Goal: Register for event/course

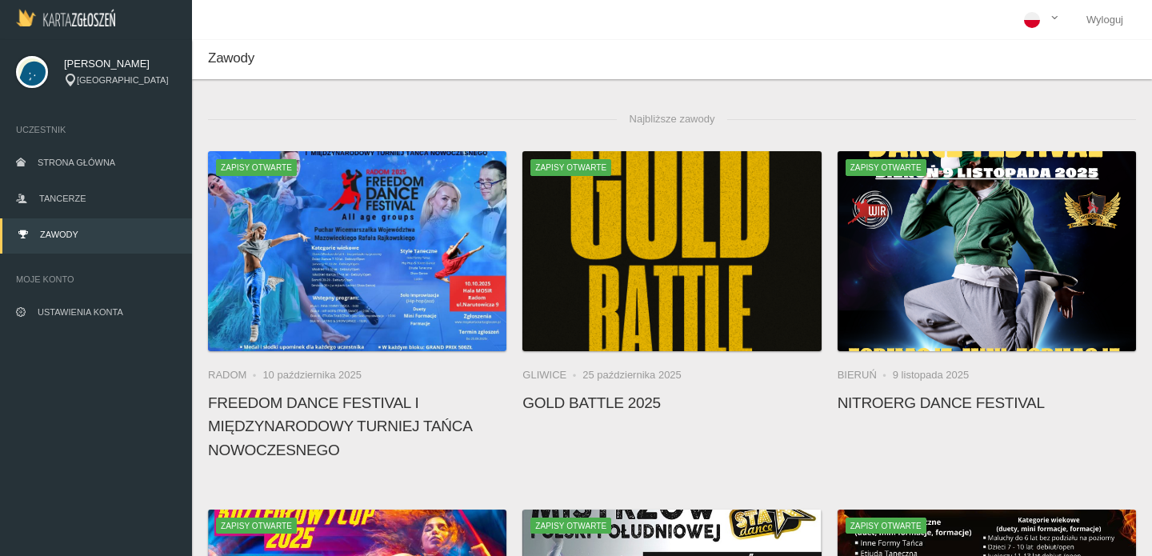
click at [98, 218] on link "Zawody" at bounding box center [96, 235] width 192 height 35
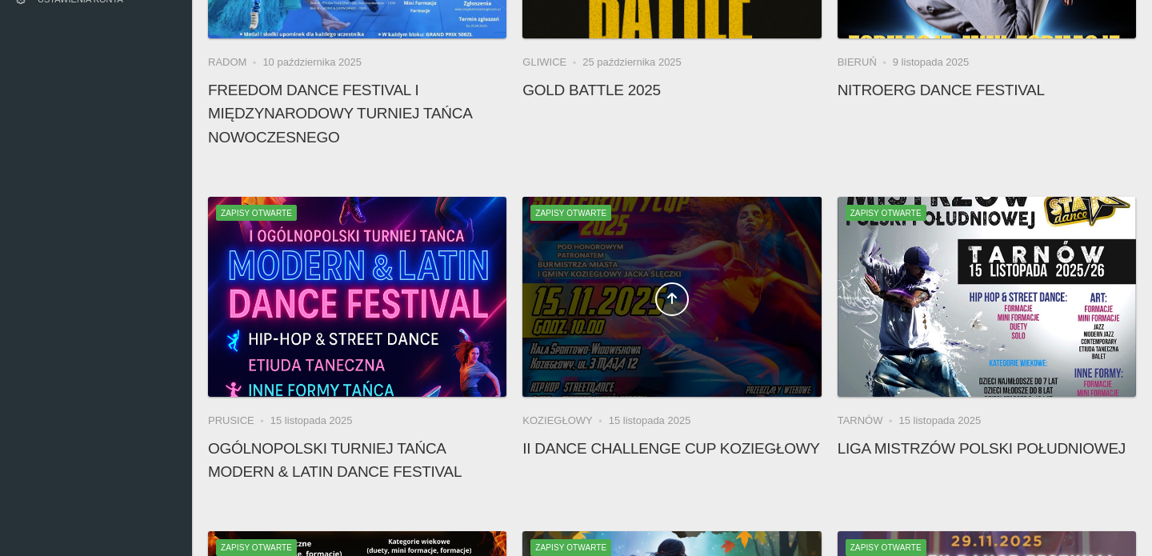
scroll to position [317, 0]
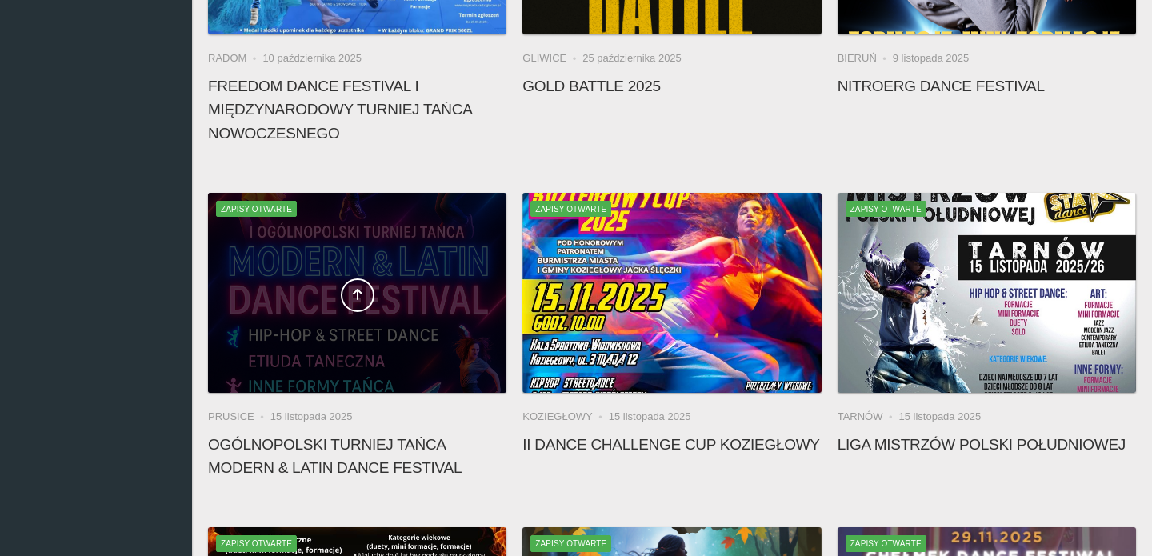
click at [382, 303] on span at bounding box center [357, 295] width 298 height 34
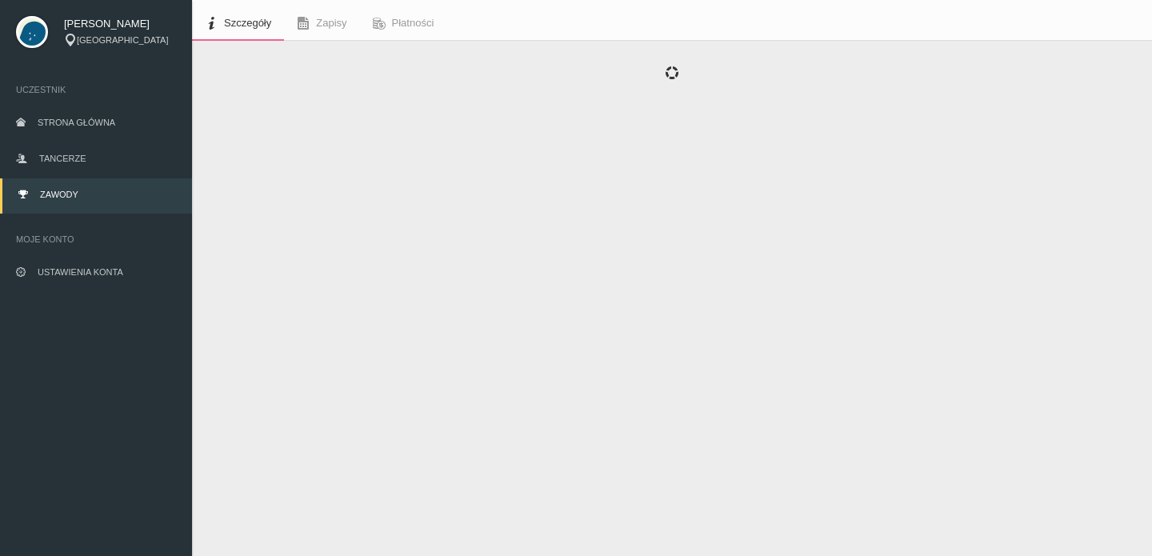
scroll to position [40, 0]
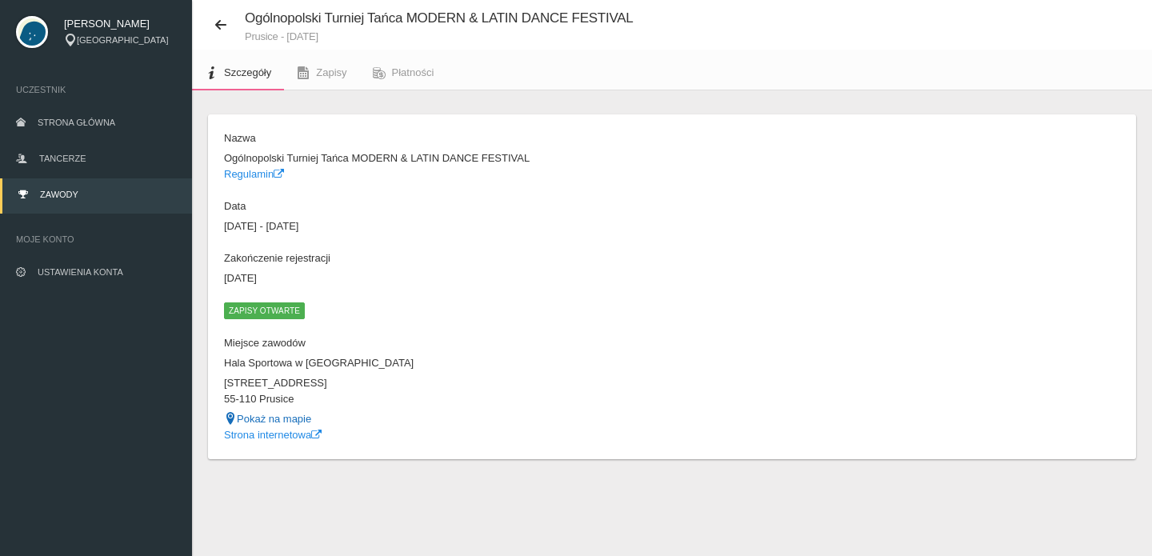
click at [278, 420] on link "Pokaż na mapie" at bounding box center [267, 419] width 87 height 12
drag, startPoint x: 227, startPoint y: 360, endPoint x: 310, endPoint y: 391, distance: 88.1
click at [310, 392] on dl "Nazwa Ogólnopolski Turniej Tańca MODERN & LATIN DANCE FESTIVAL Regulamin Data 1…" at bounding box center [444, 286] width 440 height 312
copy dl "Hala Sportowa w Prusicach Żmigrodzka 43 55-110 Prusice"
click at [399, 347] on dt "Miejsce zawodów" at bounding box center [444, 343] width 440 height 16
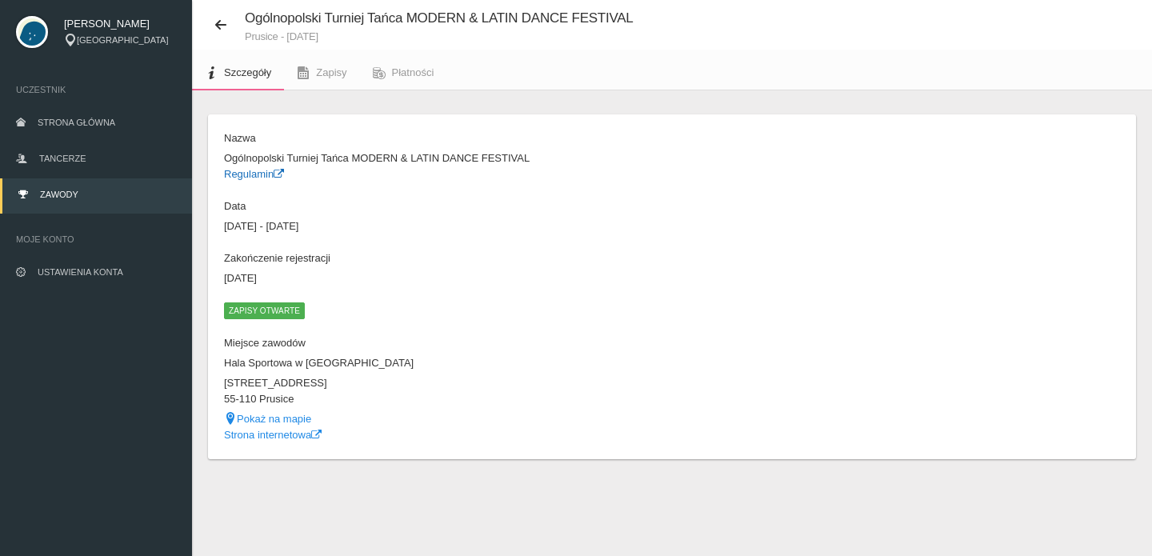
click at [246, 171] on link "Regulamin" at bounding box center [254, 174] width 60 height 12
click at [218, 18] on icon at bounding box center [220, 24] width 13 height 13
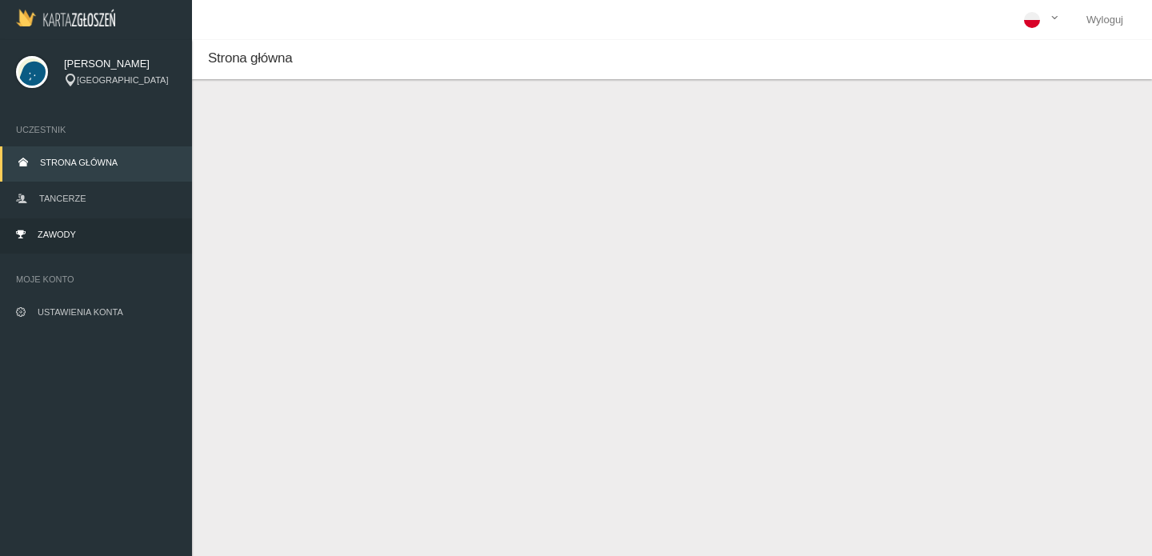
click at [77, 242] on link "Zawody" at bounding box center [96, 235] width 192 height 35
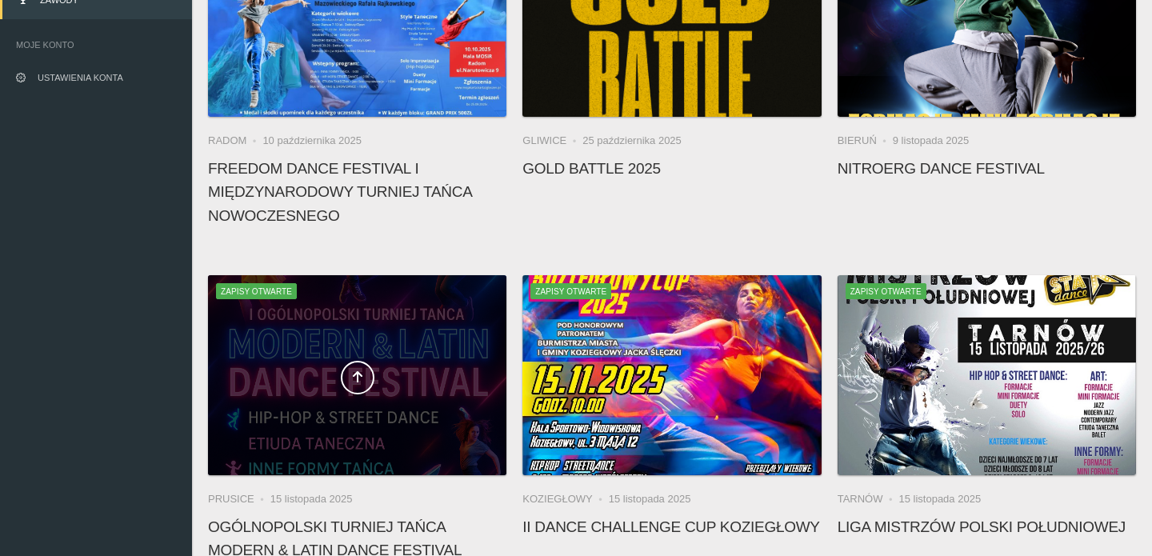
click at [409, 356] on div at bounding box center [357, 375] width 298 height 200
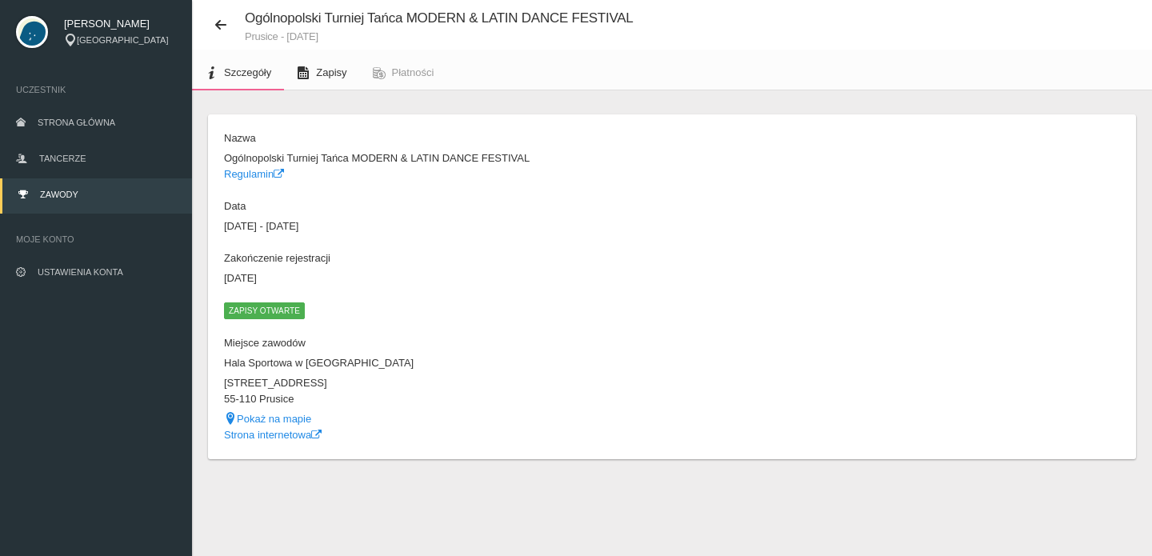
click at [327, 66] on link "Zapisy" at bounding box center [321, 72] width 75 height 35
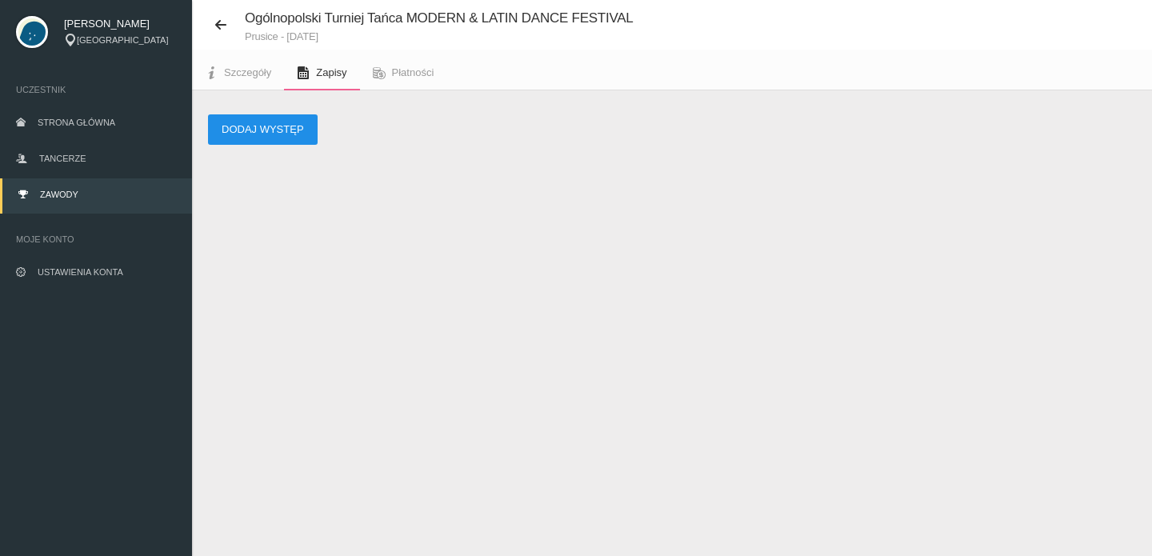
click at [263, 123] on button "Dodaj występ" at bounding box center [263, 129] width 110 height 30
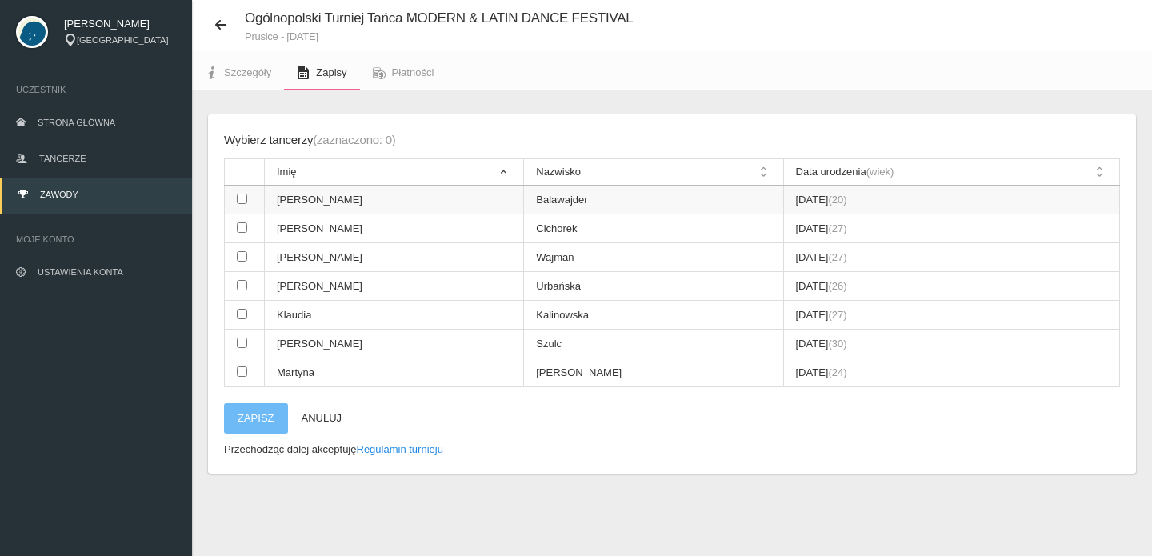
click at [238, 199] on input "checkbox" at bounding box center [242, 199] width 10 height 10
checkbox input "true"
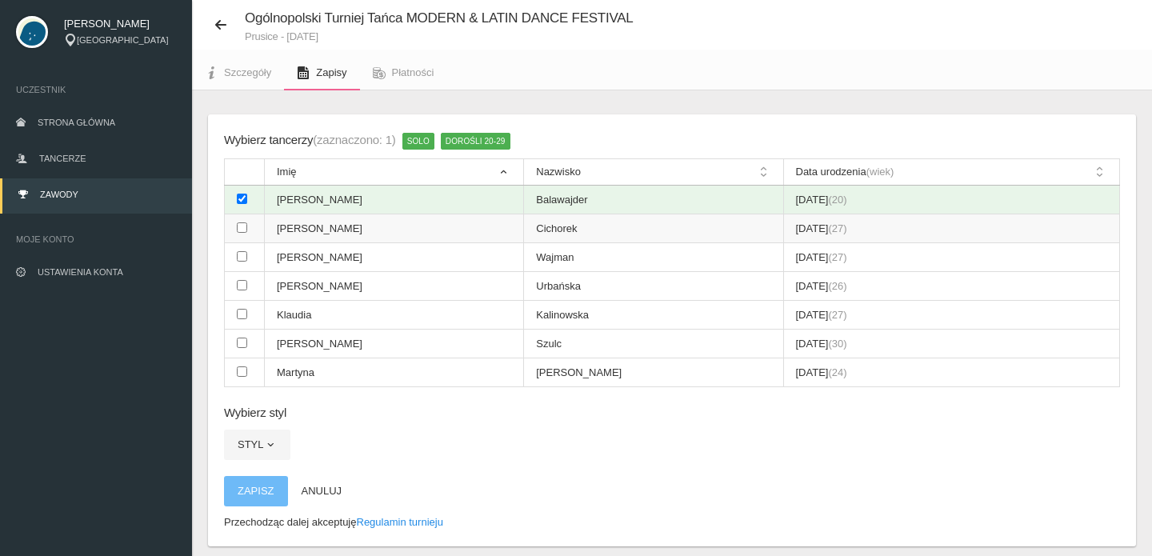
click at [238, 225] on input "checkbox" at bounding box center [242, 227] width 10 height 10
checkbox input "true"
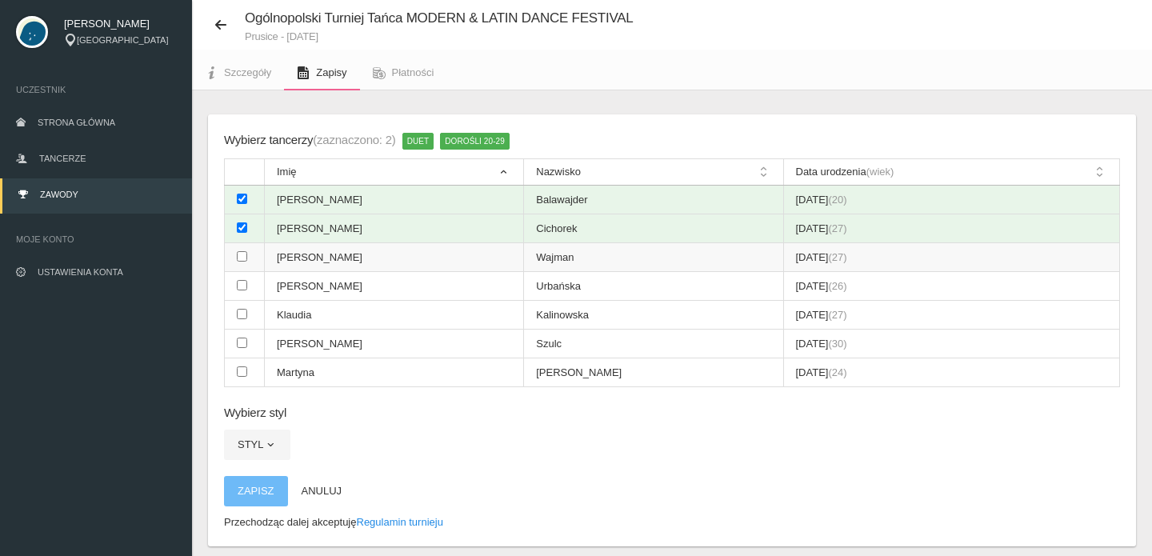
click at [246, 254] on td at bounding box center [245, 257] width 40 height 29
checkbox input "true"
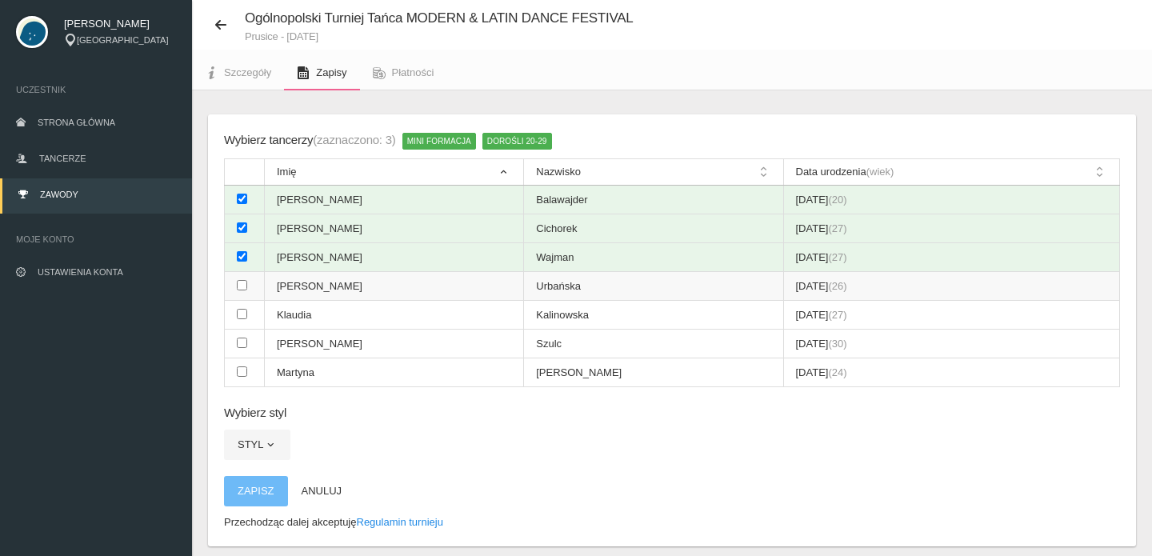
click at [241, 280] on input "checkbox" at bounding box center [242, 285] width 10 height 10
checkbox input "true"
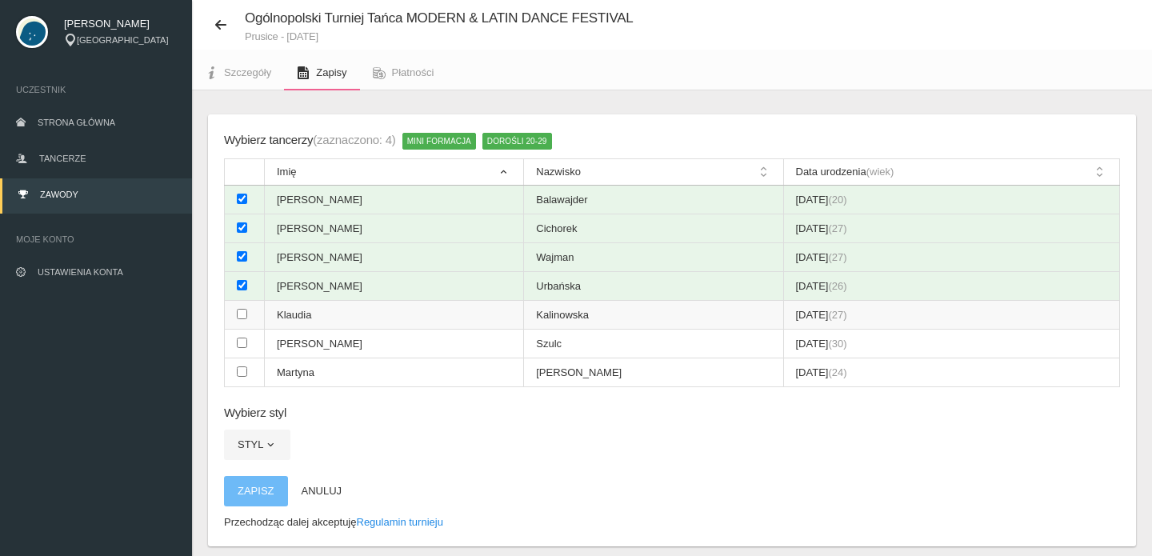
click at [241, 301] on td at bounding box center [245, 315] width 40 height 29
checkbox input "true"
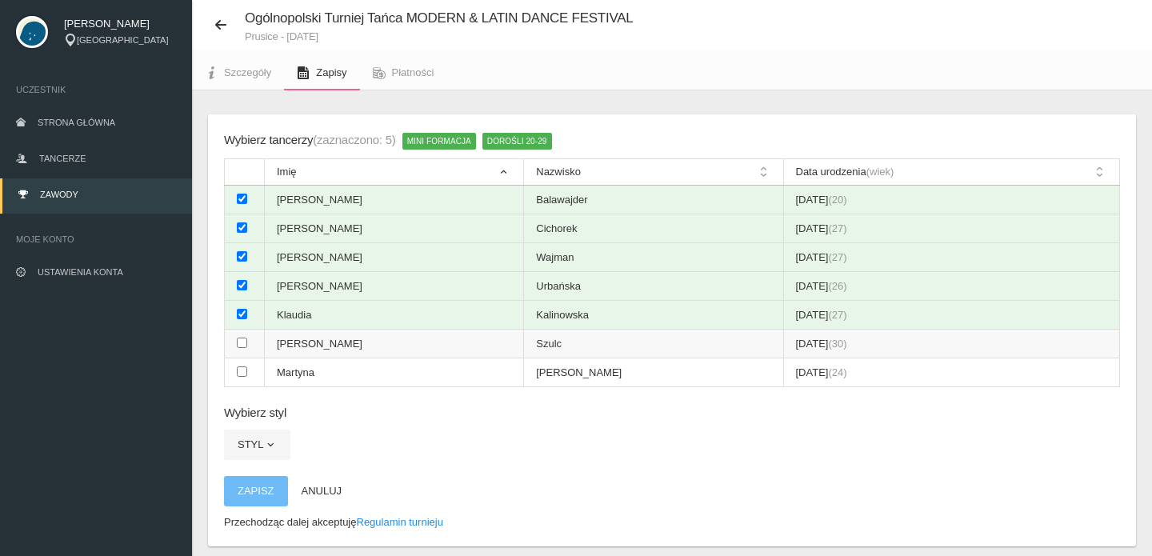
click at [243, 330] on td at bounding box center [245, 344] width 40 height 29
checkbox input "true"
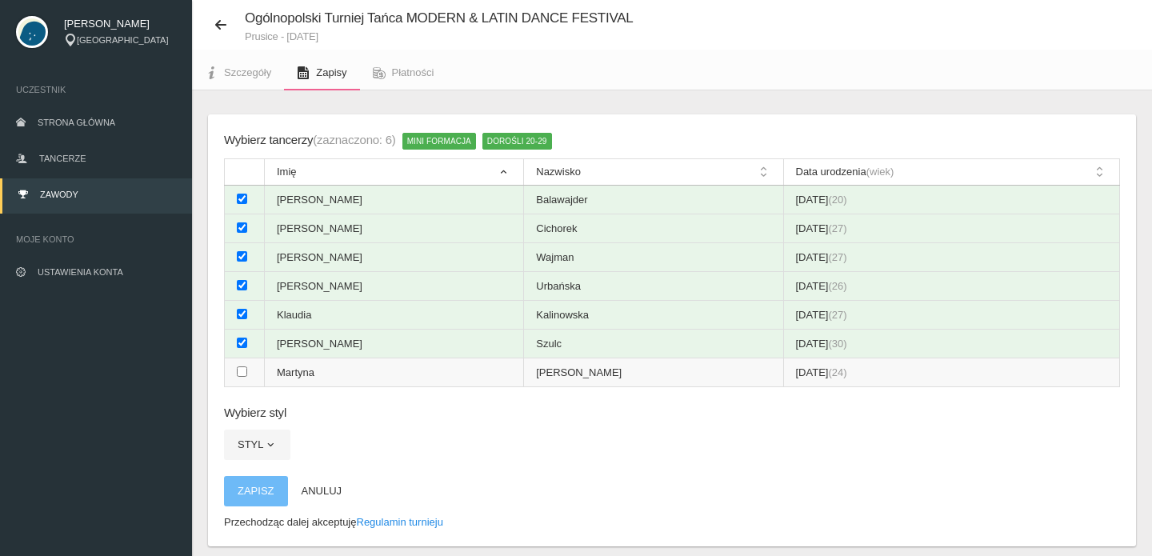
click at [238, 366] on input "checkbox" at bounding box center [242, 371] width 10 height 10
checkbox input "true"
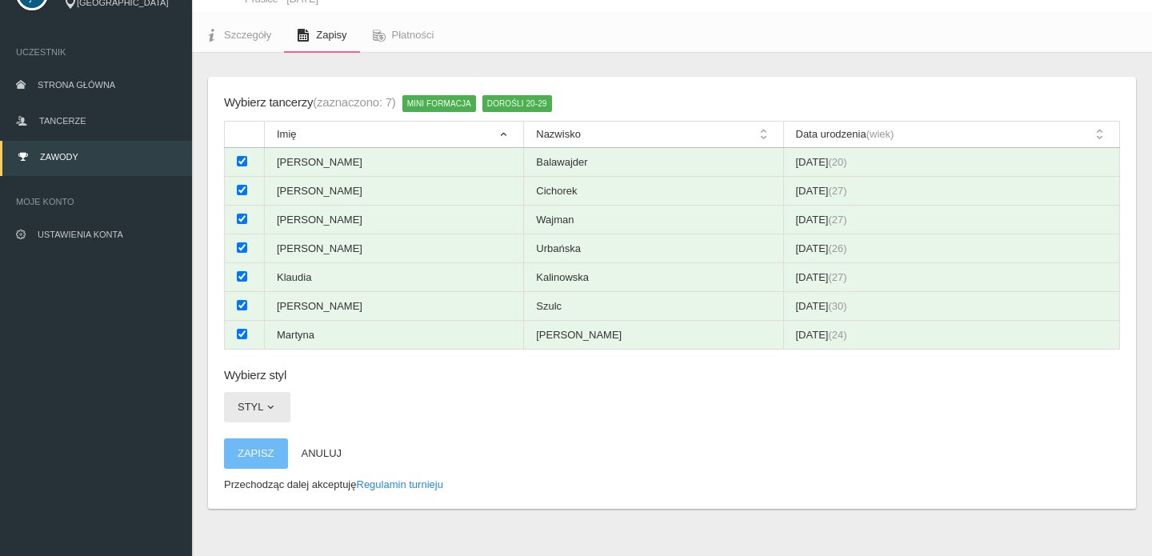
click at [286, 392] on button "Styl" at bounding box center [257, 407] width 66 height 30
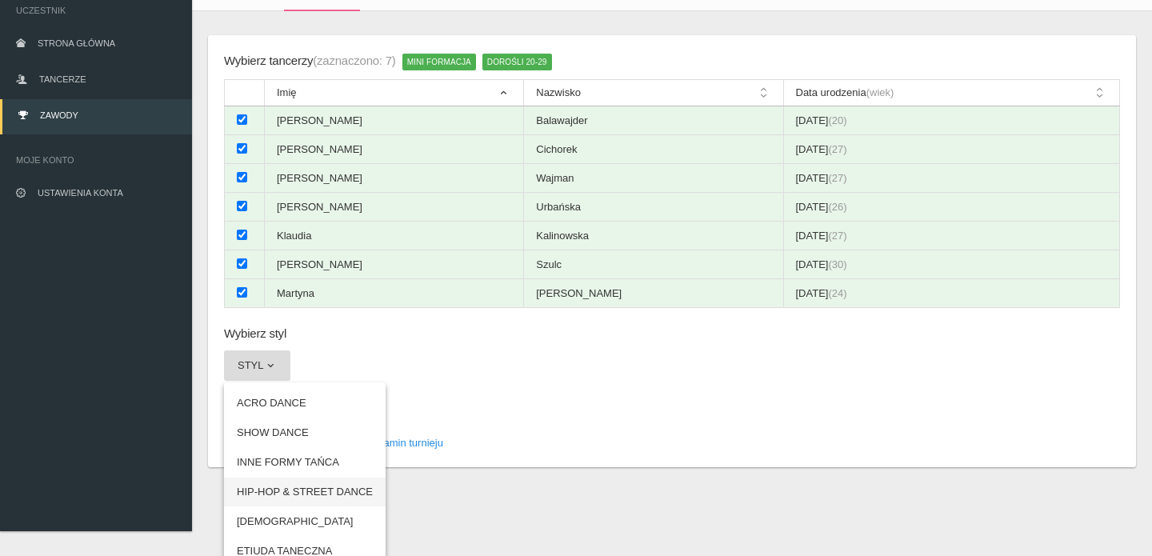
scroll to position [118, 0]
click at [269, 508] on link "LATINO" at bounding box center [305, 522] width 162 height 29
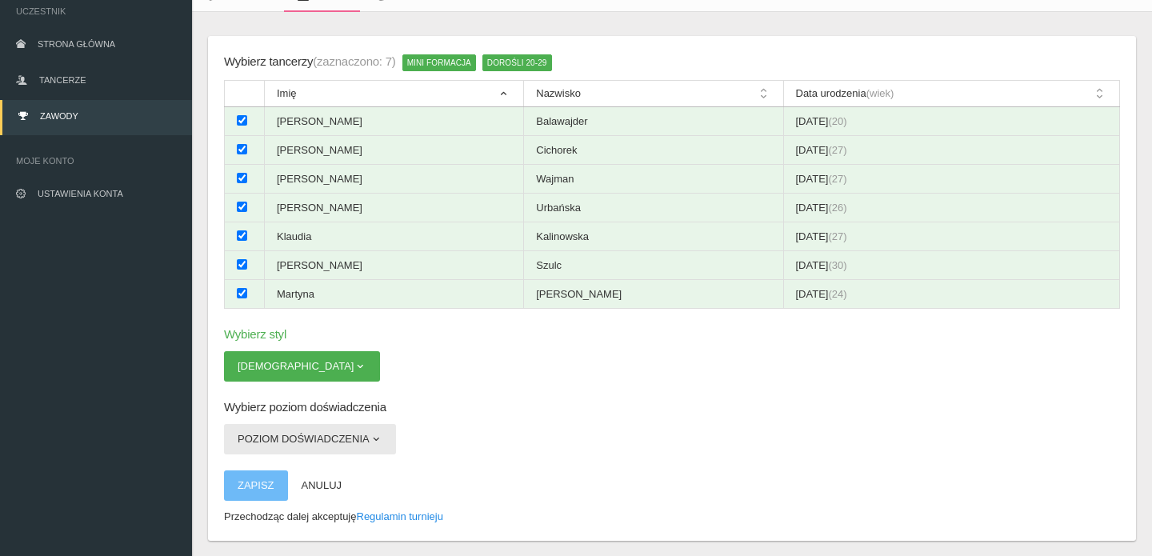
click at [293, 424] on button "Poziom doświadczenia" at bounding box center [310, 439] width 172 height 30
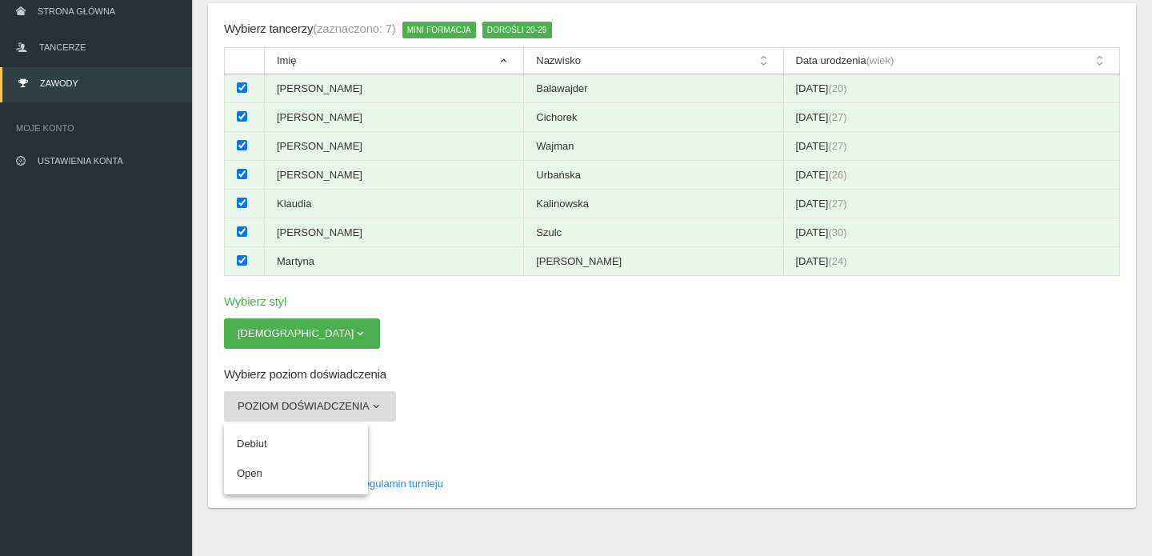
scroll to position [150, 0]
click at [506, 391] on app-registration-form "Wybierz tancerzy (zaznaczono: 7) Mini formacja Dorośli 20-29 Imię Nazwisko Data…" at bounding box center [672, 256] width 896 height 473
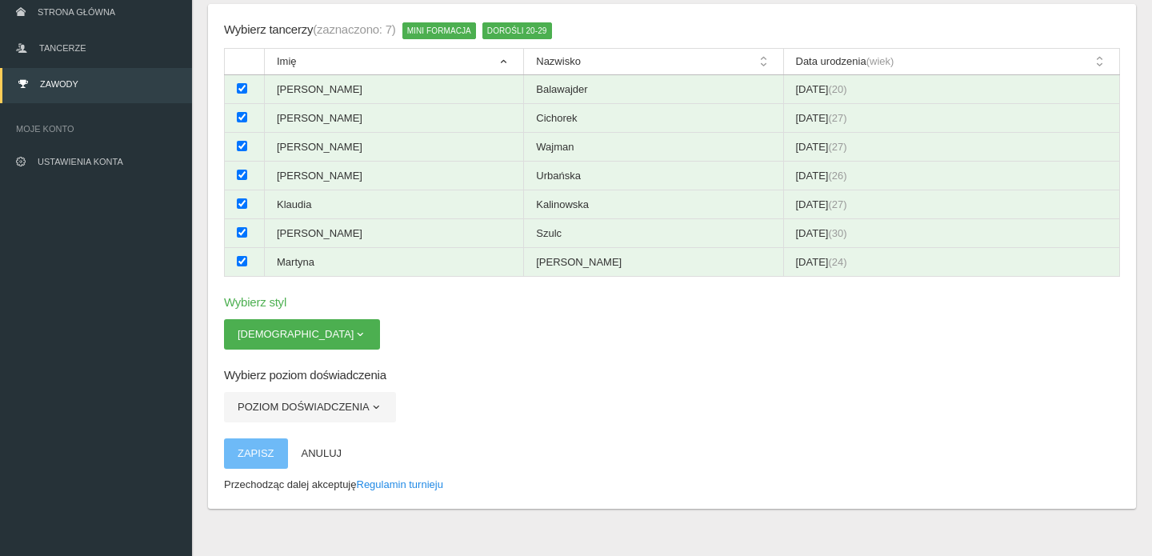
click at [1141, 1] on div "Wybierz tancerzy (zaznaczono: 7) Mini formacja Dorośli 20-29 Imię Nazwisko Data…" at bounding box center [672, 276] width 960 height 593
